Goal: Transaction & Acquisition: Book appointment/travel/reservation

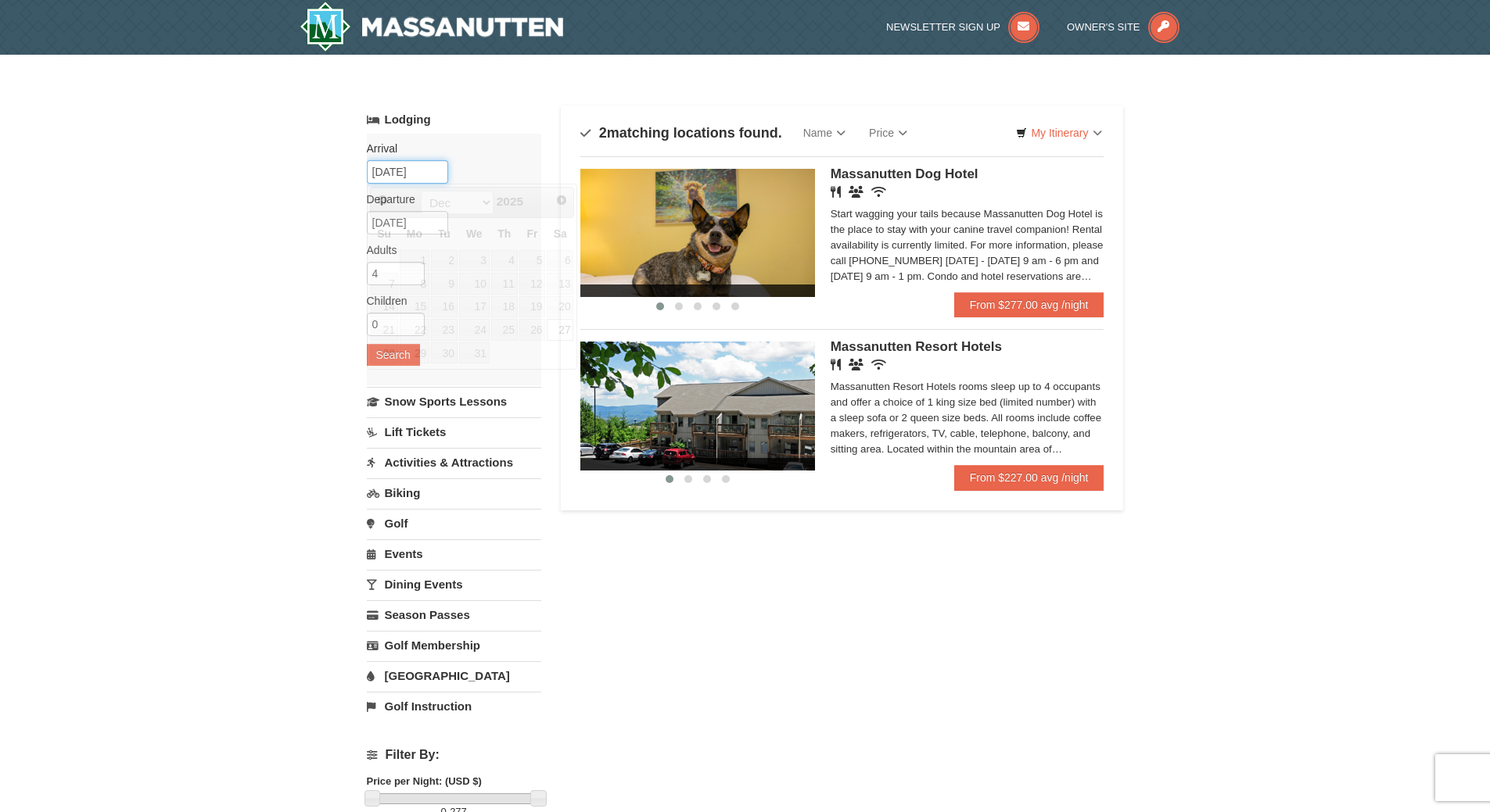
click at [428, 176] on input "[DATE]" at bounding box center [407, 171] width 82 height 23
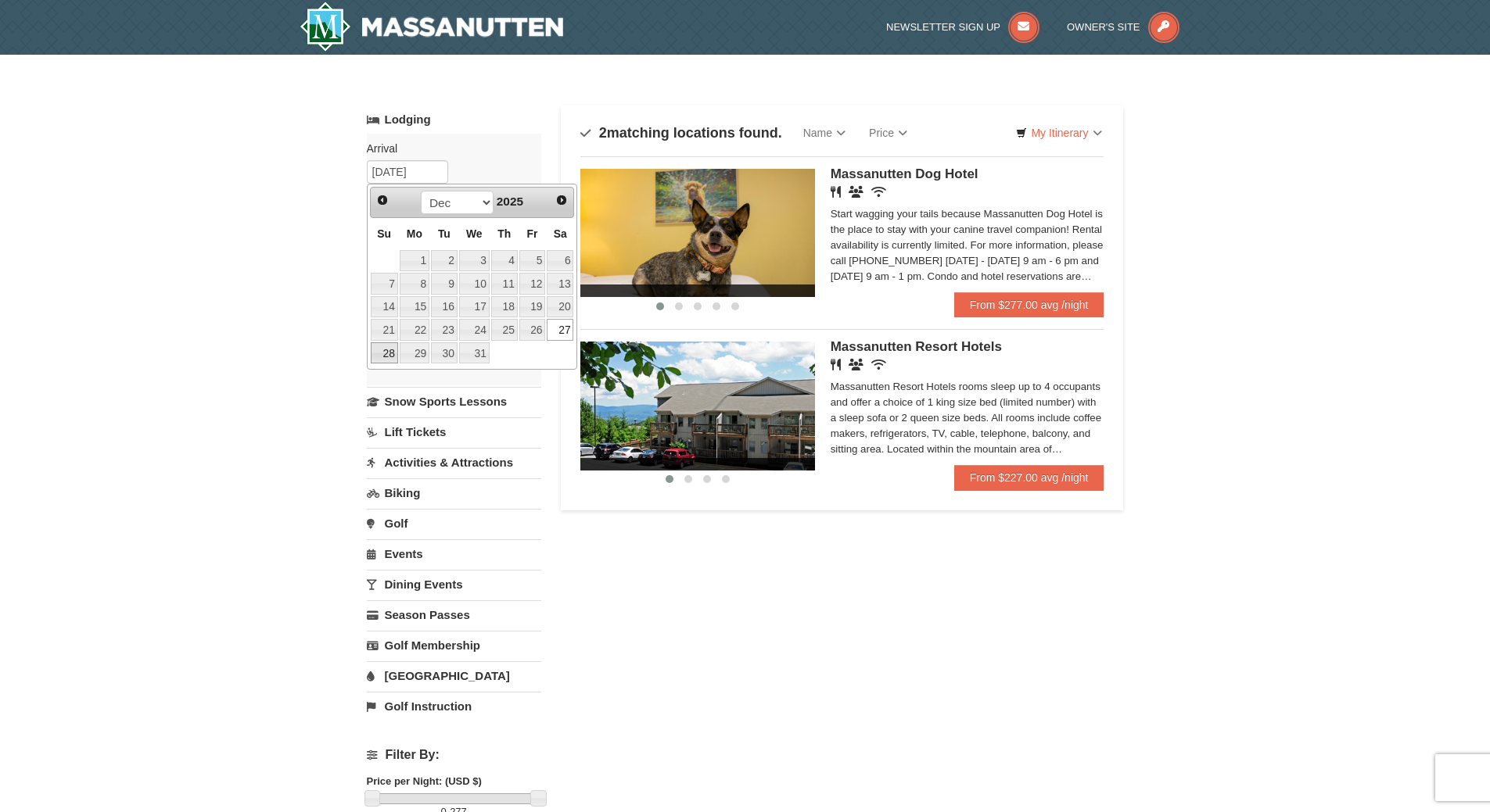
click at [388, 353] on link "28" at bounding box center [384, 353] width 27 height 22
type input "[DATE]"
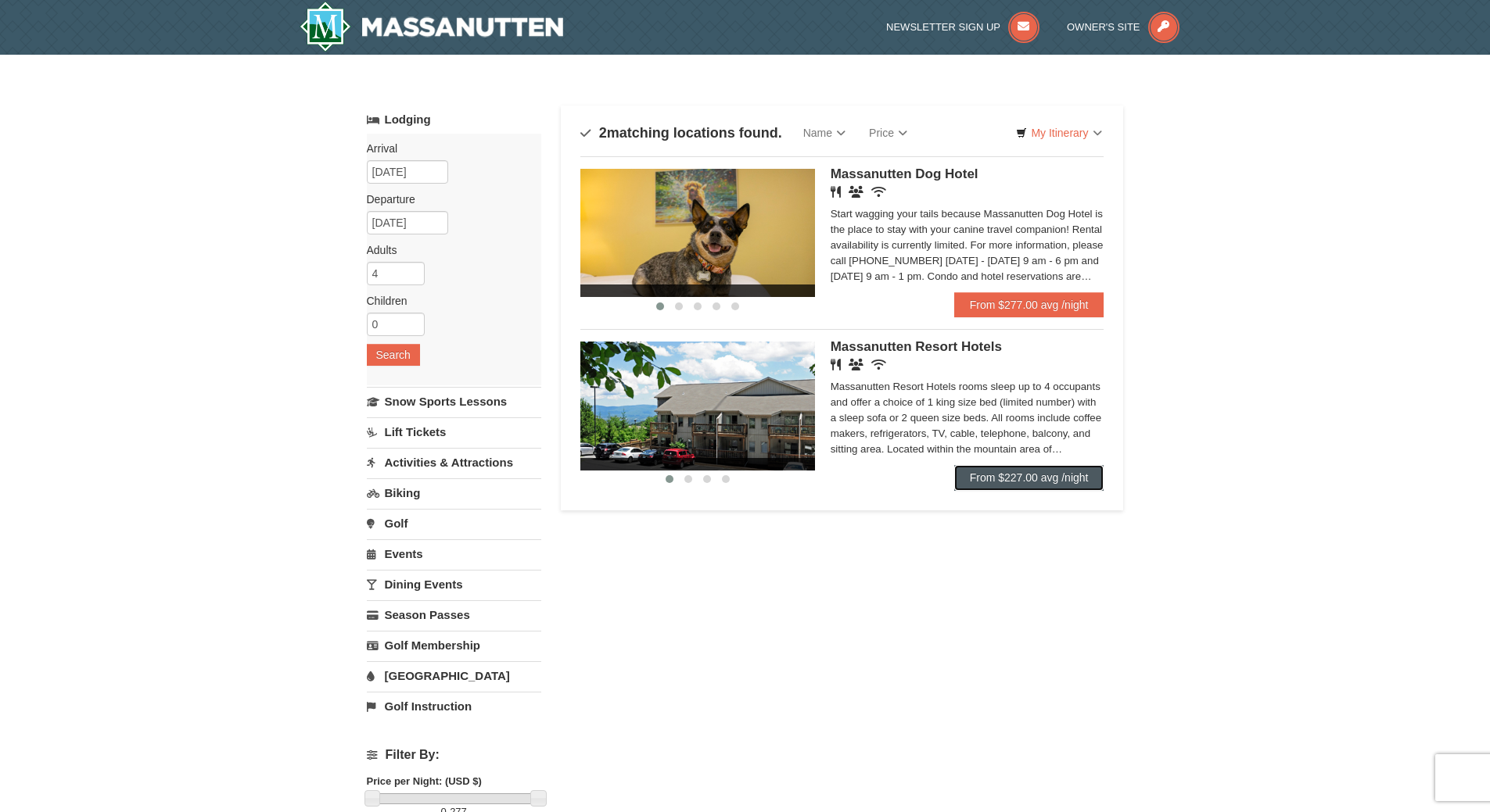
click at [1026, 481] on link "From $227.00 avg /night" at bounding box center [1029, 477] width 150 height 25
